Goal: Navigation & Orientation: Find specific page/section

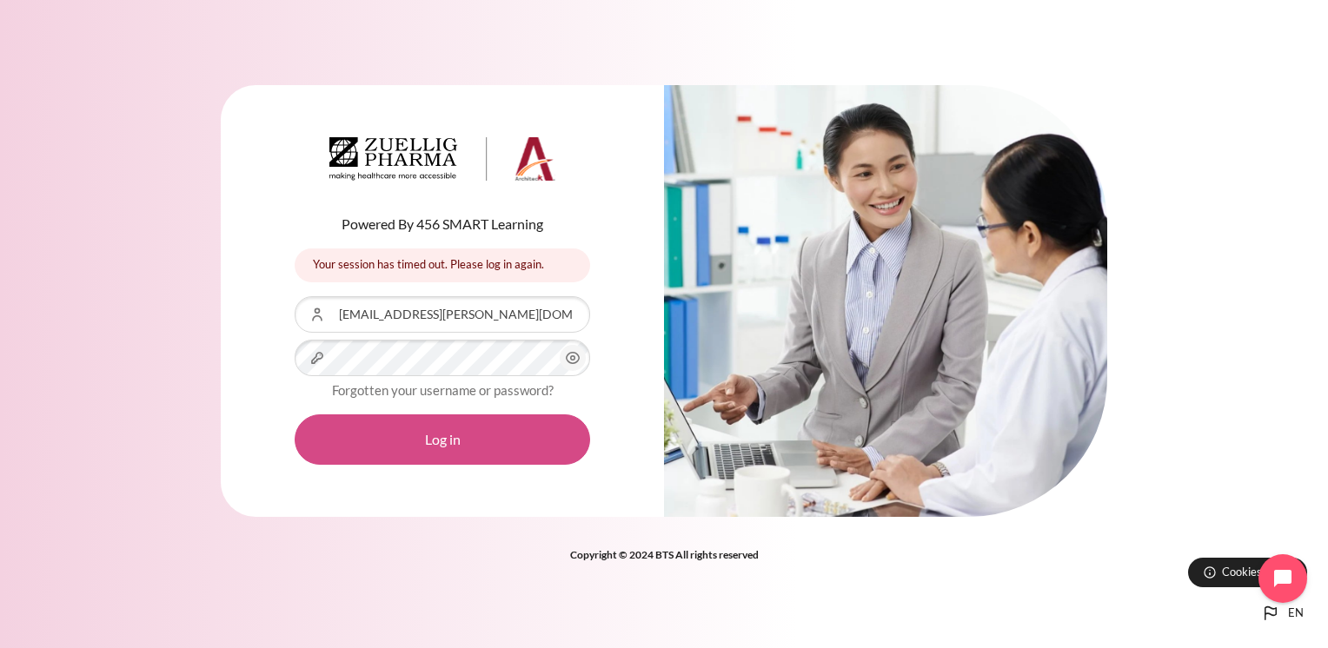
click at [458, 418] on button "Log in" at bounding box center [442, 439] width 295 height 50
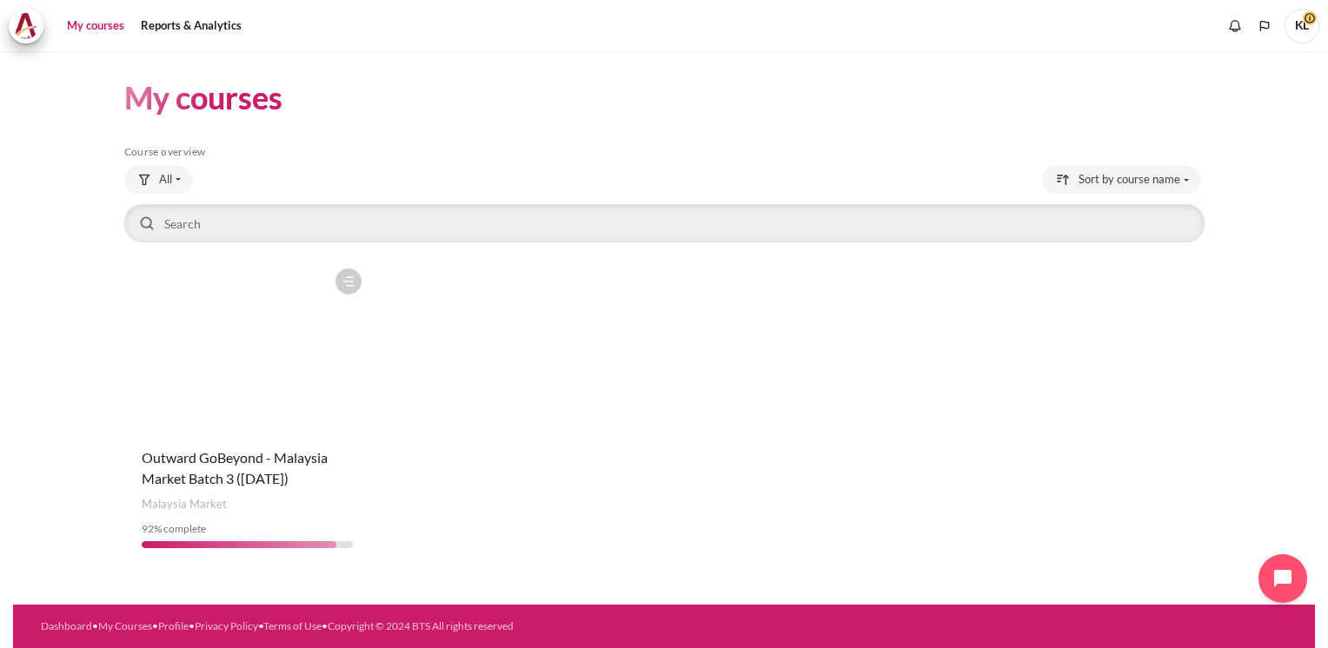
click at [324, 381] on figure "Content" at bounding box center [247, 347] width 247 height 174
